Goal: Information Seeking & Learning: Learn about a topic

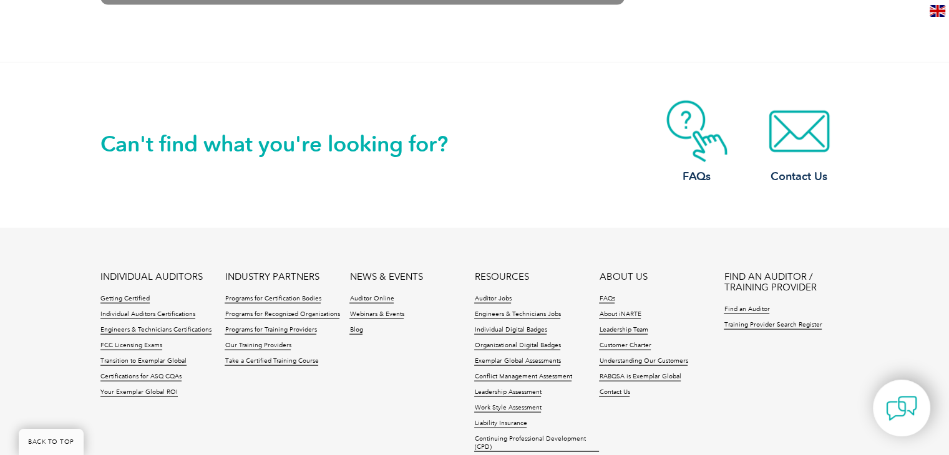
scroll to position [2766, 0]
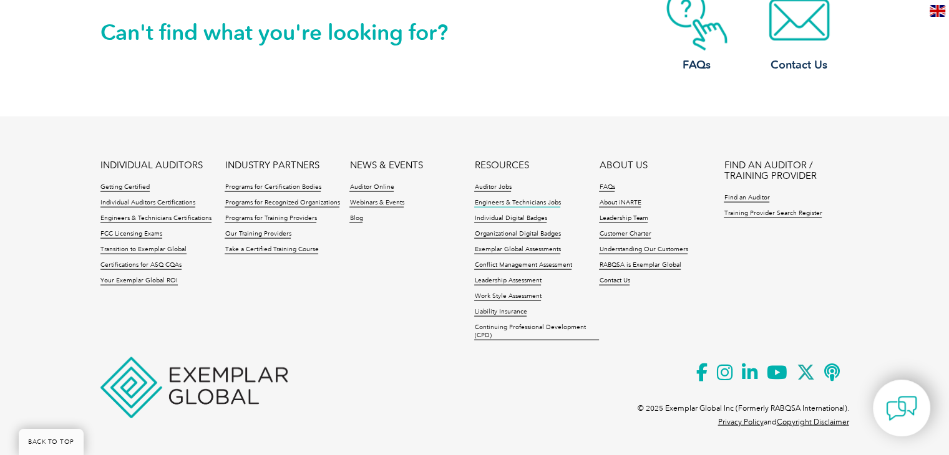
click at [505, 203] on link "Engineers & Technicians Jobs" at bounding box center [517, 203] width 86 height 9
click at [359, 200] on link "Webinars & Events" at bounding box center [376, 203] width 54 height 9
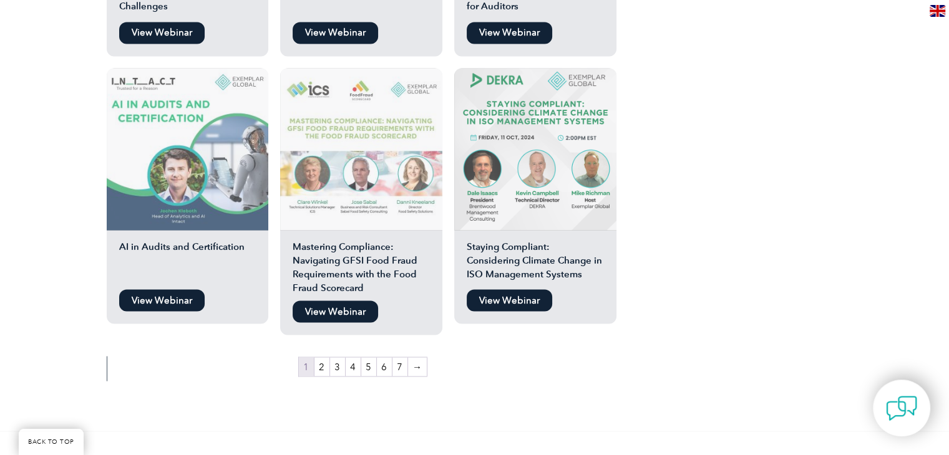
scroll to position [2135, 0]
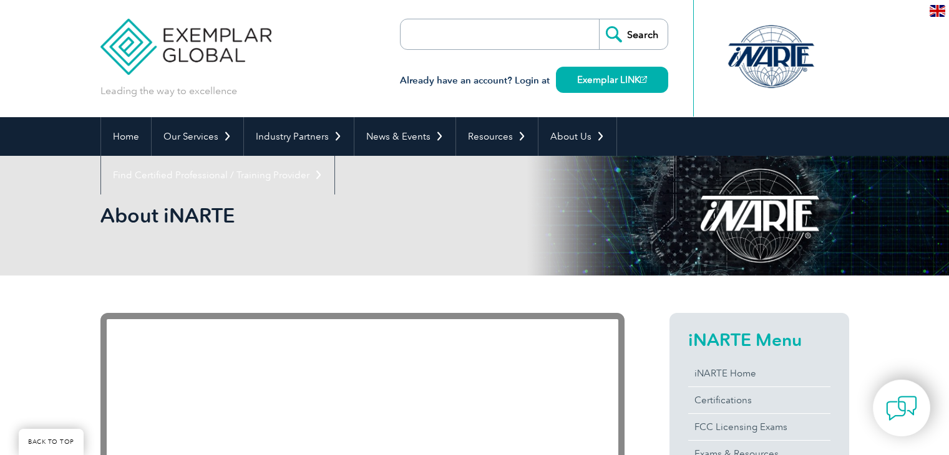
scroll to position [2766, 0]
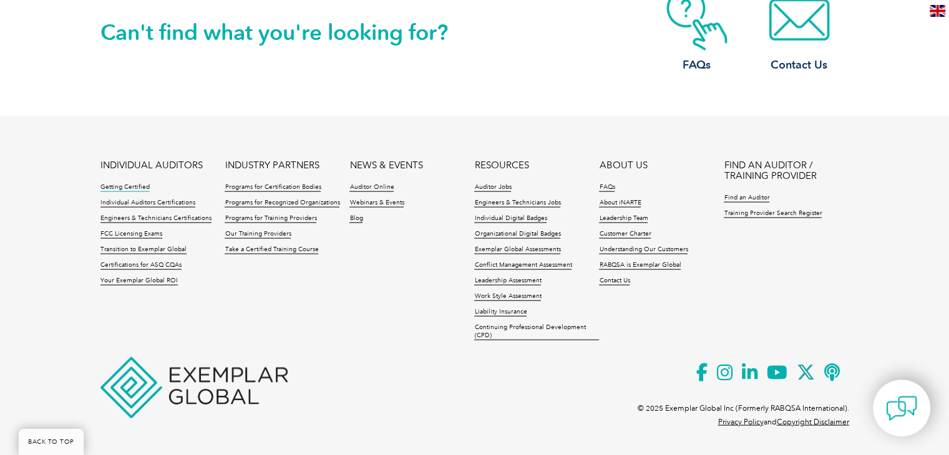
click at [123, 188] on link "Getting Certified" at bounding box center [124, 187] width 49 height 9
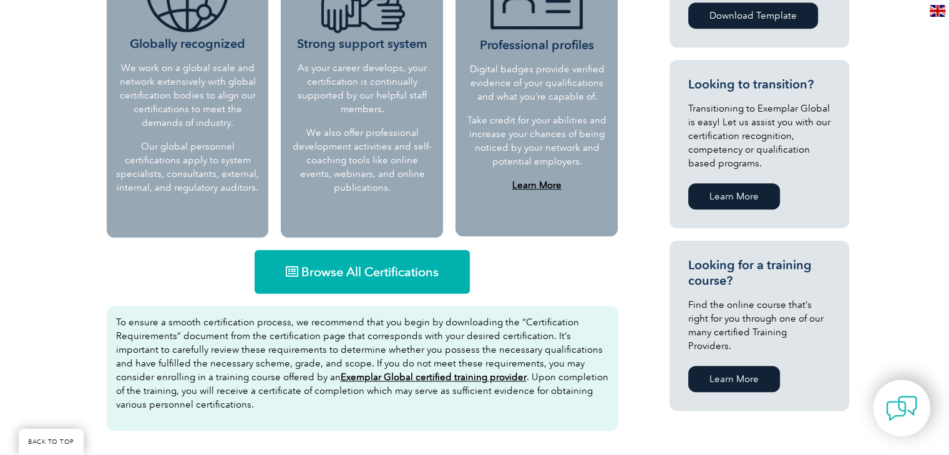
scroll to position [655, 0]
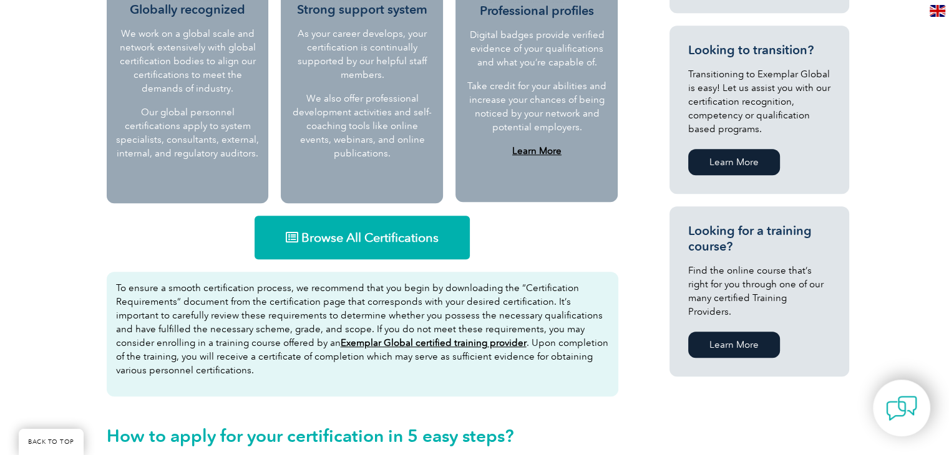
click at [361, 231] on span "Browse All Certifications" at bounding box center [369, 237] width 137 height 12
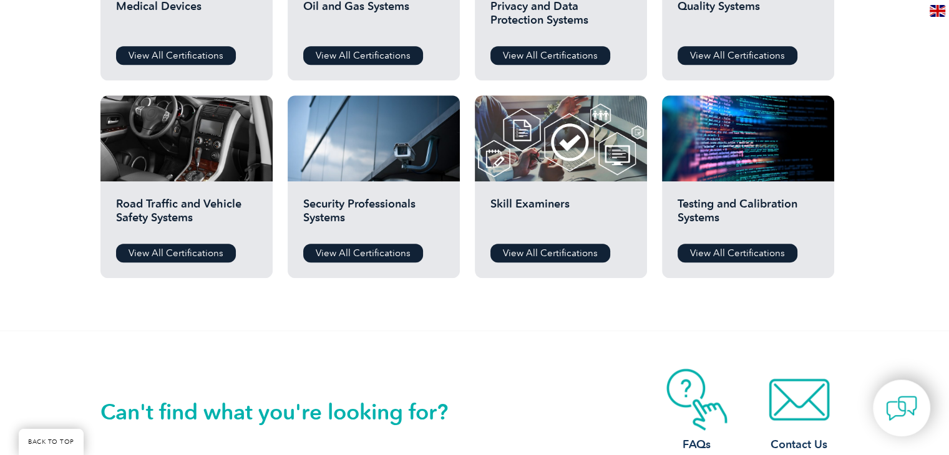
scroll to position [970, 0]
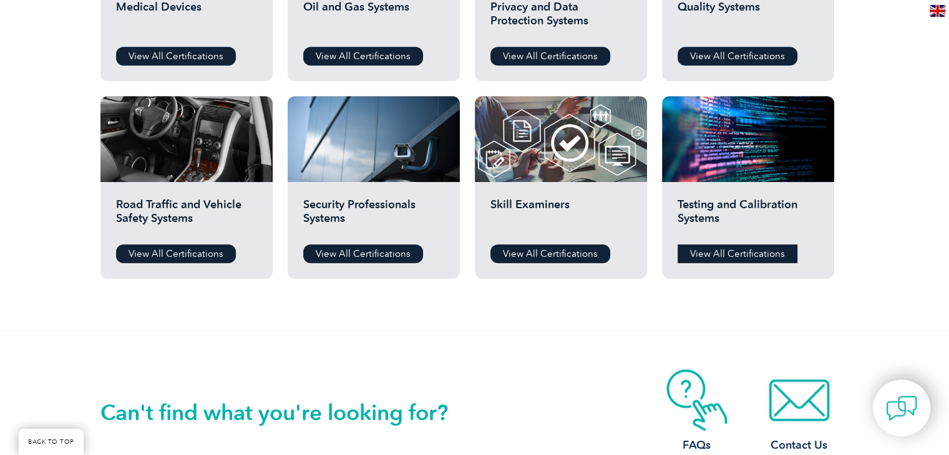
click at [732, 260] on link "View All Certifications" at bounding box center [737, 253] width 120 height 19
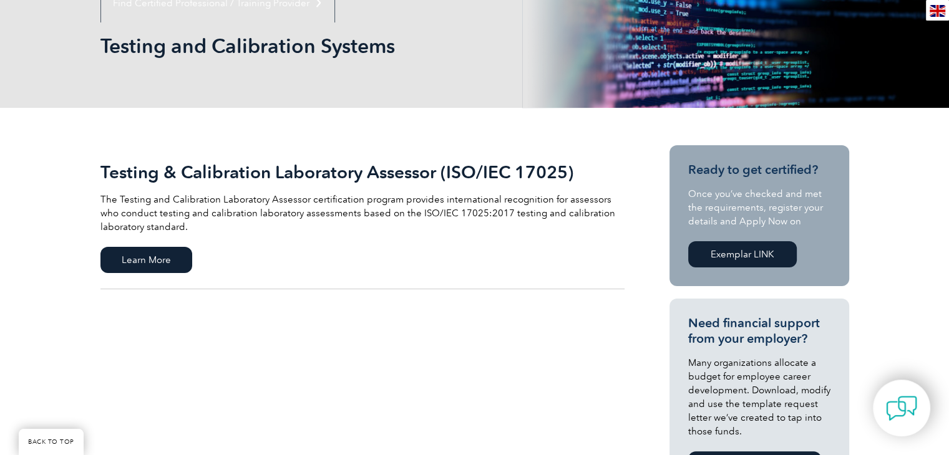
scroll to position [169, 0]
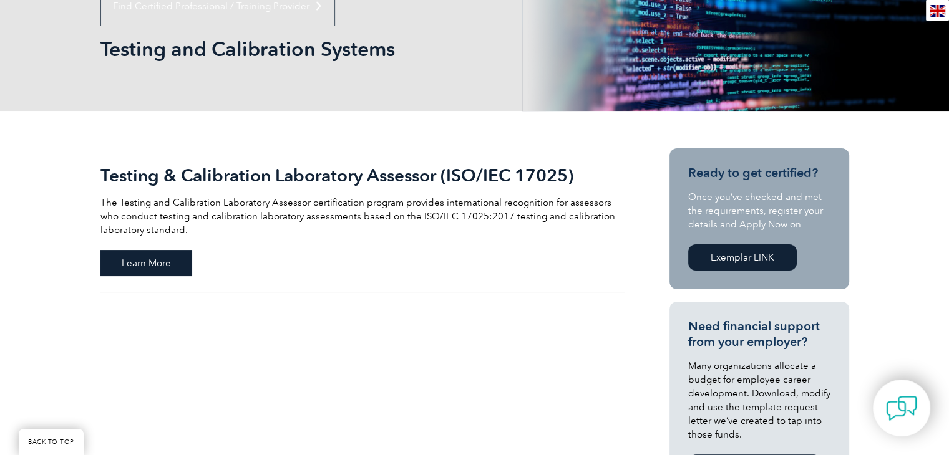
click at [158, 268] on span "Learn More" at bounding box center [146, 263] width 92 height 26
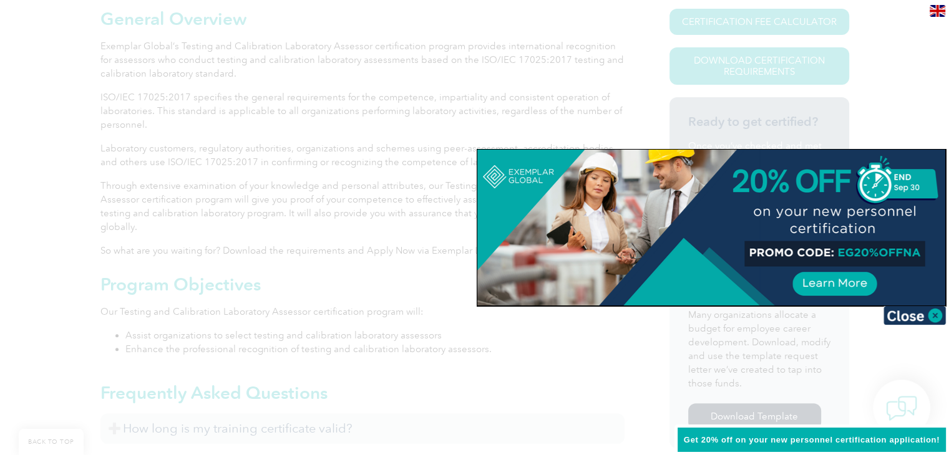
scroll to position [334, 0]
click at [911, 312] on img at bounding box center [914, 315] width 62 height 19
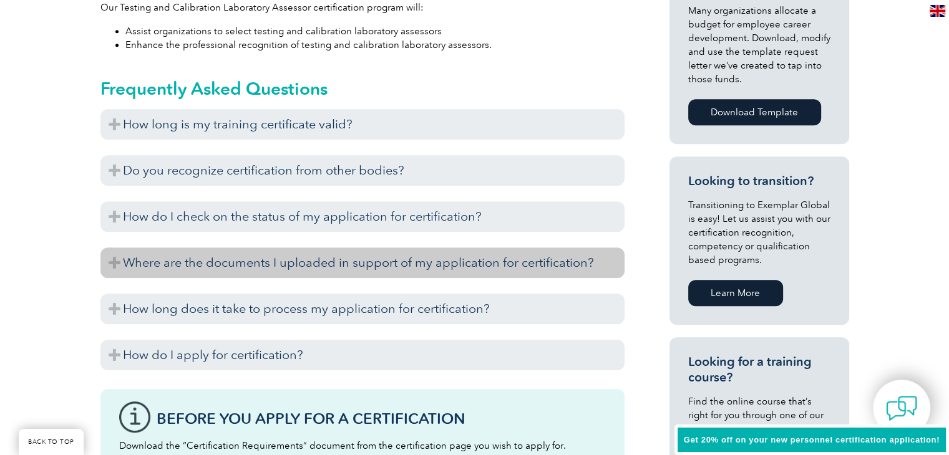
scroll to position [634, 0]
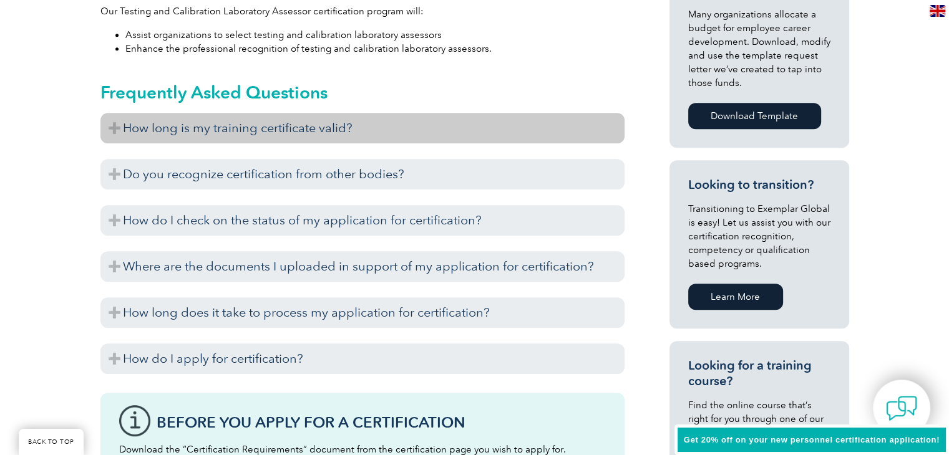
click at [234, 113] on h3 "How long is my training certificate valid?" at bounding box center [362, 128] width 524 height 31
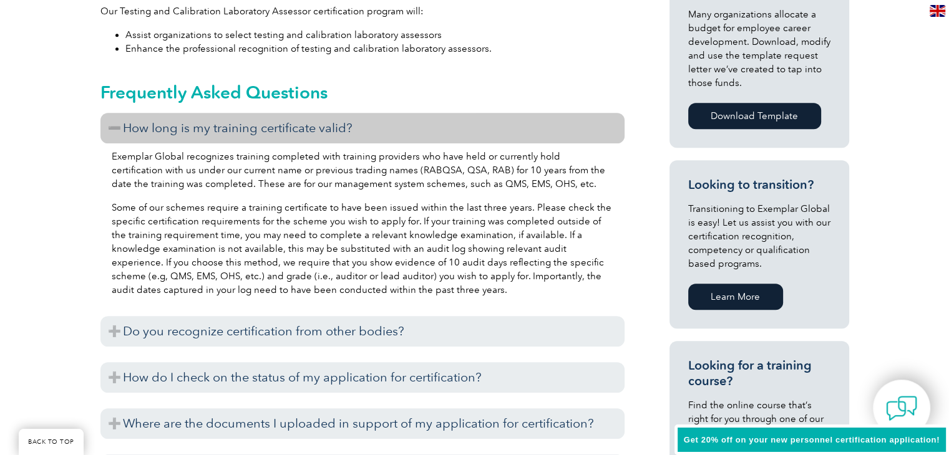
click at [234, 113] on h3 "How long is my training certificate valid?" at bounding box center [362, 128] width 524 height 31
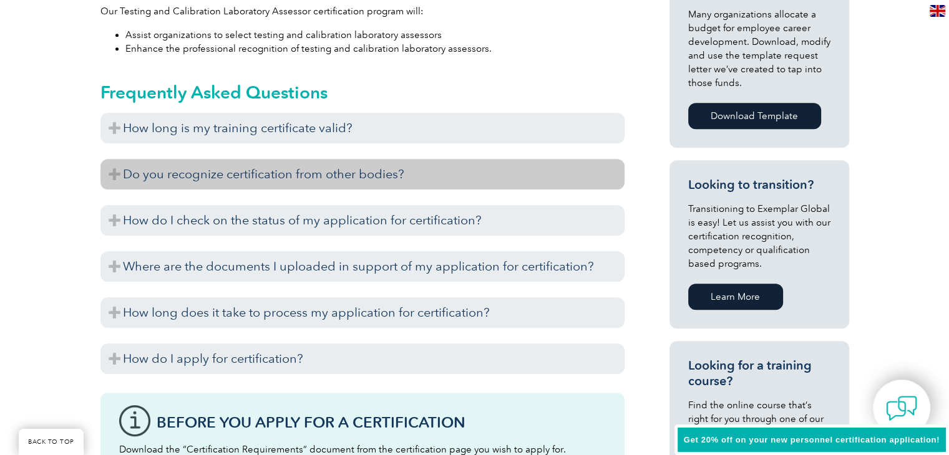
click at [219, 160] on h3 "Do you recognize certification from other bodies?" at bounding box center [362, 174] width 524 height 31
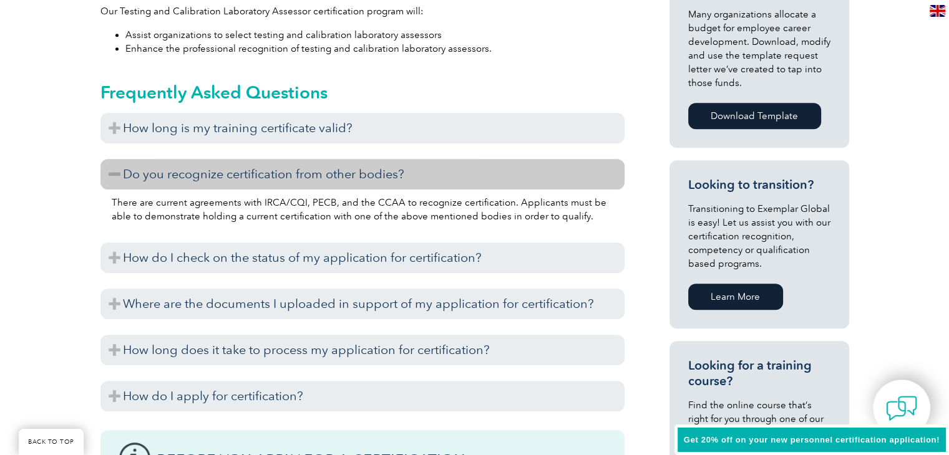
click at [219, 160] on h3 "Do you recognize certification from other bodies?" at bounding box center [362, 174] width 524 height 31
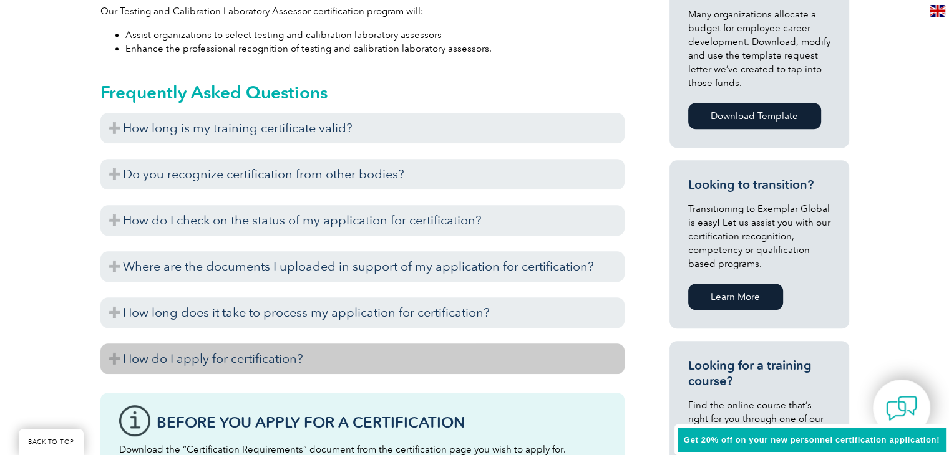
click at [211, 344] on h3 "How do I apply for certification?" at bounding box center [362, 359] width 524 height 31
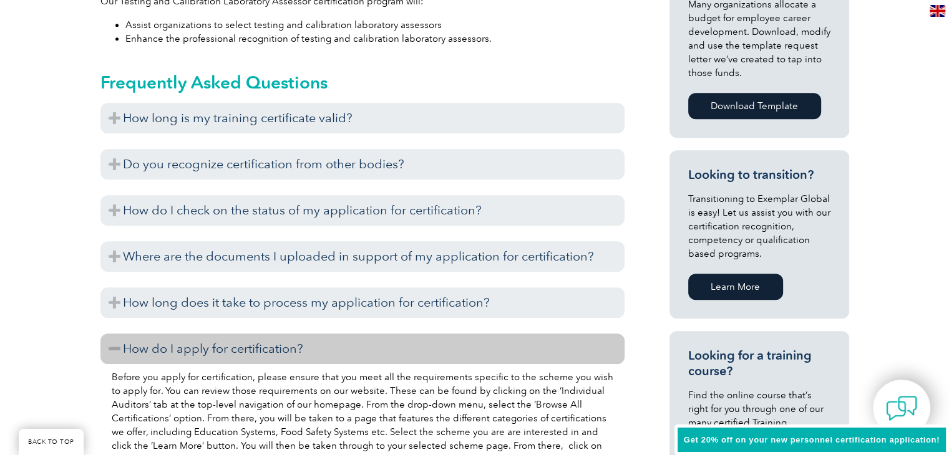
scroll to position [619, 0]
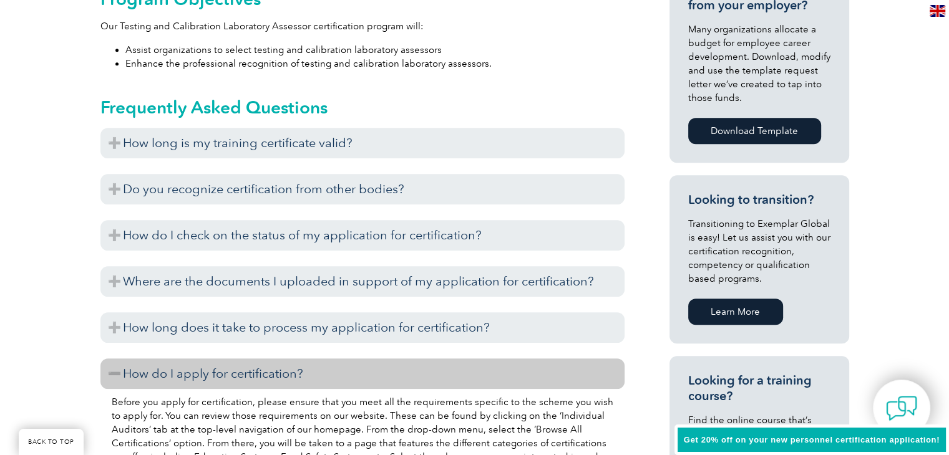
click at [248, 359] on h3 "How do I apply for certification?" at bounding box center [362, 374] width 524 height 31
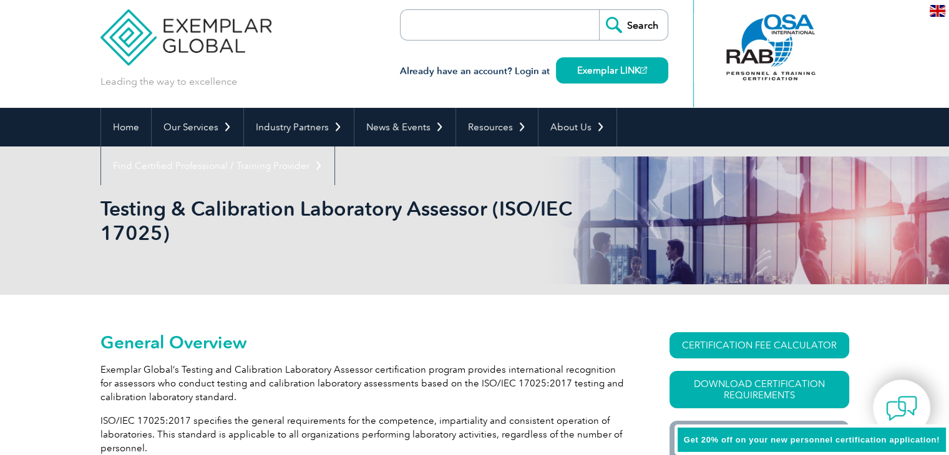
scroll to position [0, 0]
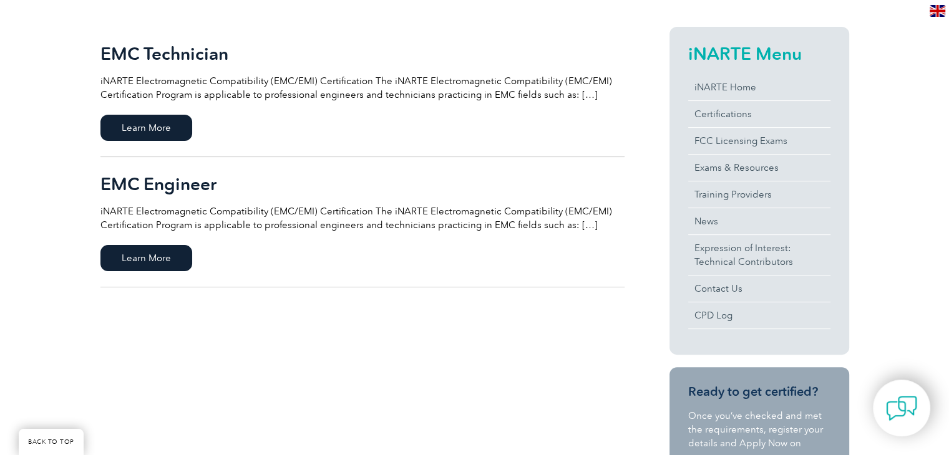
scroll to position [291, 0]
click at [157, 254] on span "Learn More" at bounding box center [146, 257] width 92 height 26
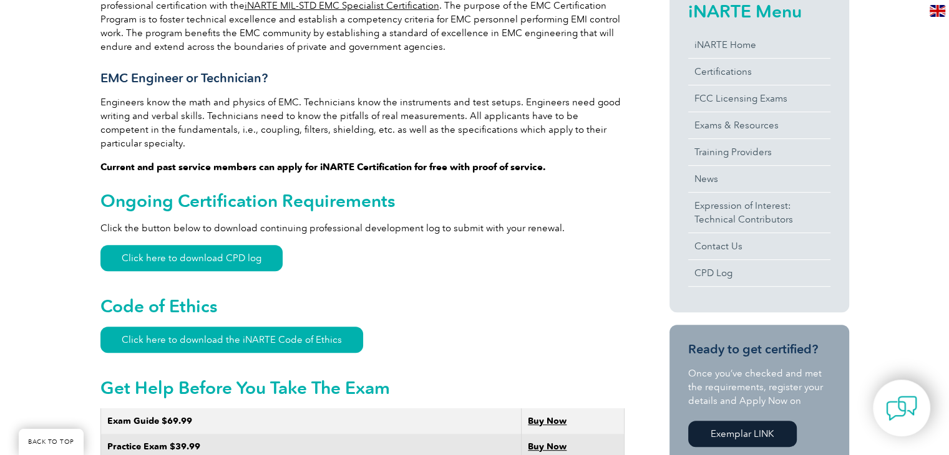
scroll to position [420, 0]
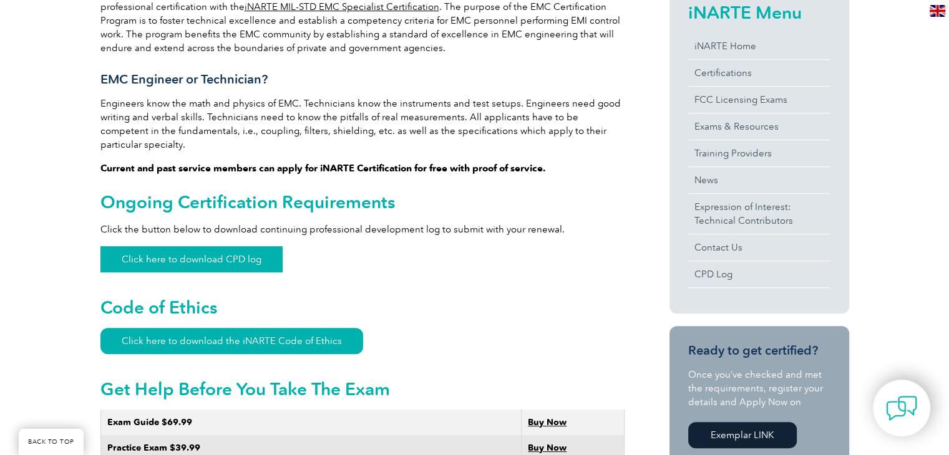
click at [220, 253] on link "Click here to download CPD log" at bounding box center [191, 259] width 182 height 26
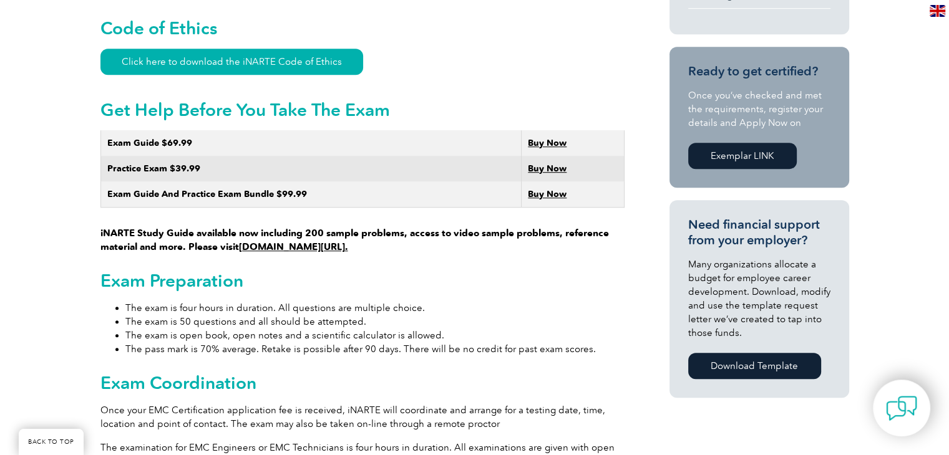
scroll to position [726, 0]
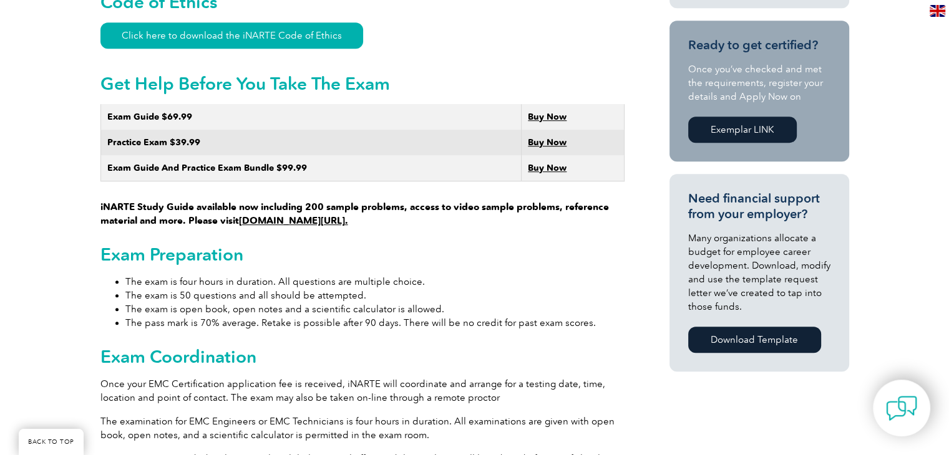
click at [309, 215] on link "[DOMAIN_NAME][URL]." at bounding box center [293, 220] width 109 height 11
